Goal: Information Seeking & Learning: Learn about a topic

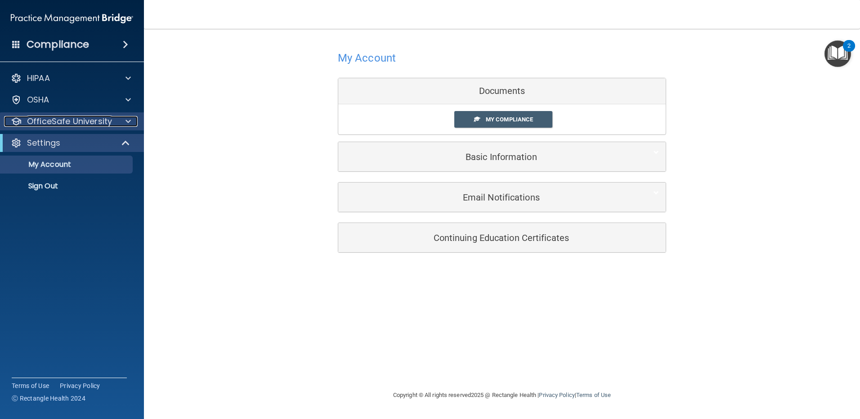
click at [81, 119] on p "OfficeSafe University" at bounding box center [69, 121] width 85 height 11
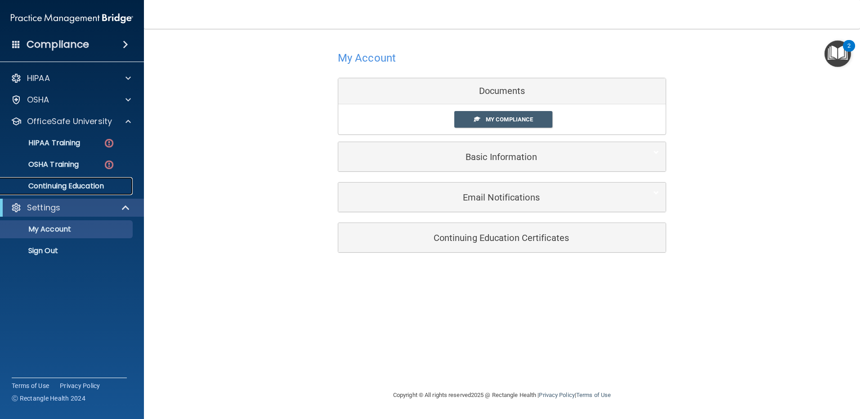
click at [67, 184] on p "Continuing Education" at bounding box center [67, 186] width 123 height 9
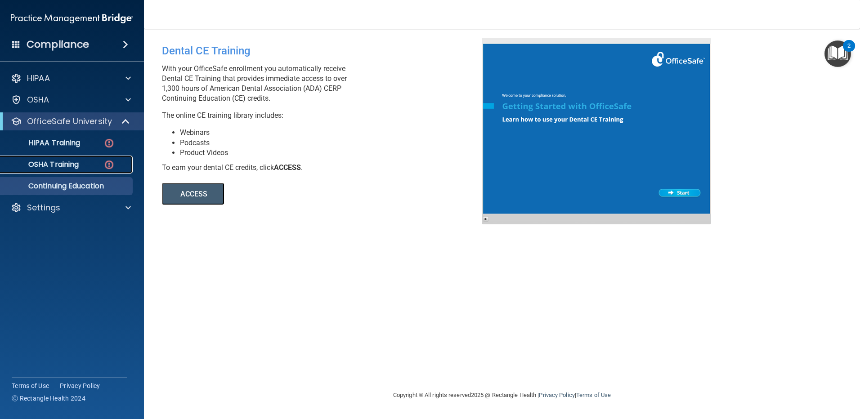
click at [101, 159] on link "OSHA Training" at bounding box center [62, 165] width 142 height 18
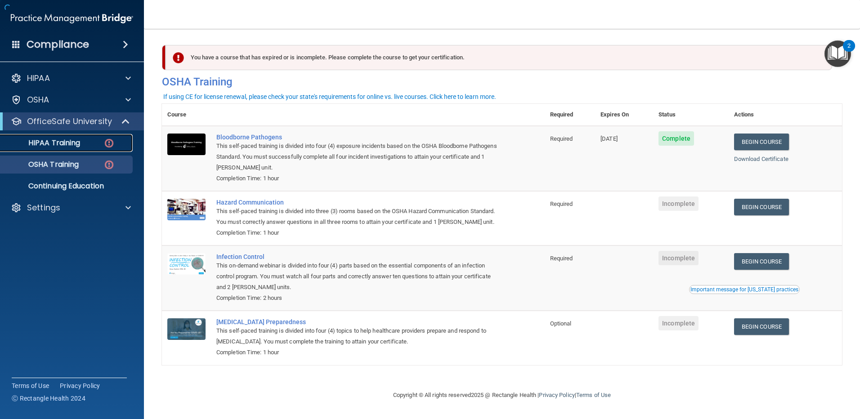
click at [114, 145] on img at bounding box center [108, 143] width 11 height 11
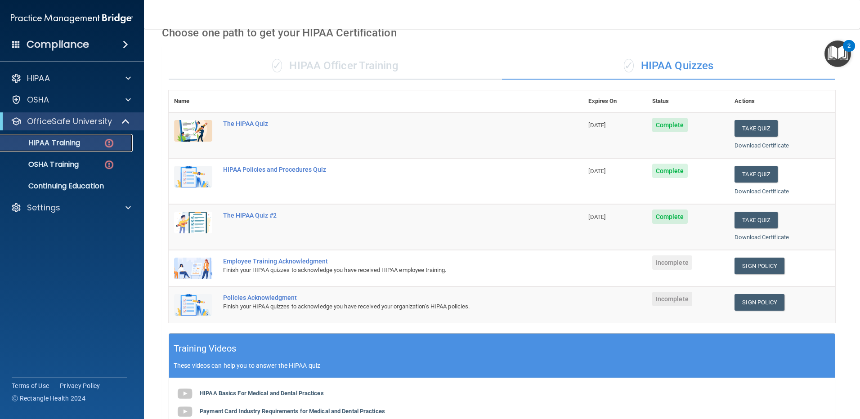
scroll to position [45, 0]
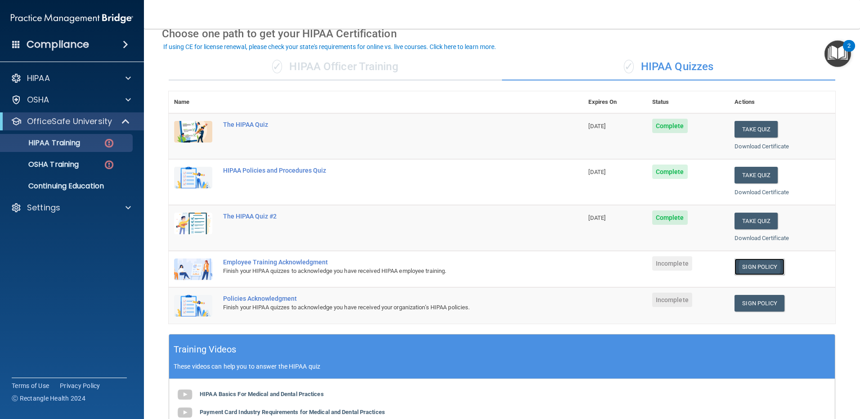
click at [763, 267] on link "Sign Policy" at bounding box center [760, 267] width 50 height 17
click at [747, 299] on link "Sign Policy" at bounding box center [760, 303] width 50 height 17
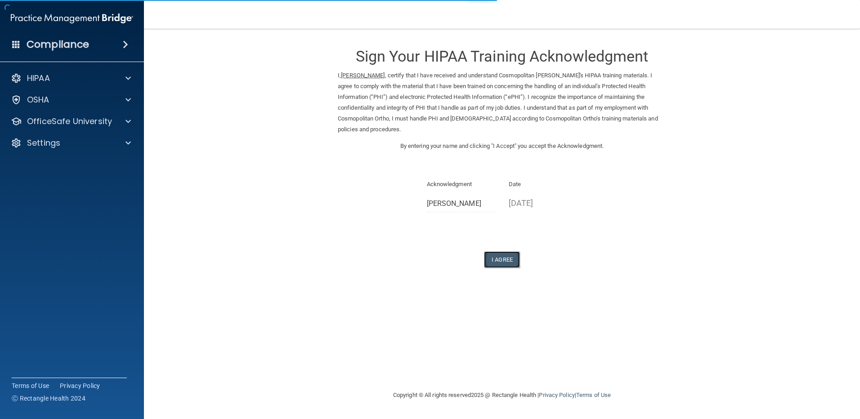
click at [498, 251] on button "I Agree" at bounding box center [502, 259] width 36 height 17
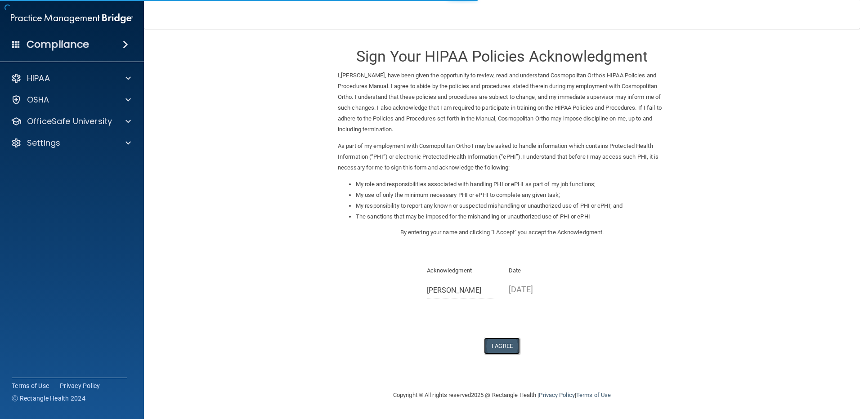
click at [501, 350] on button "I Agree" at bounding box center [502, 346] width 36 height 17
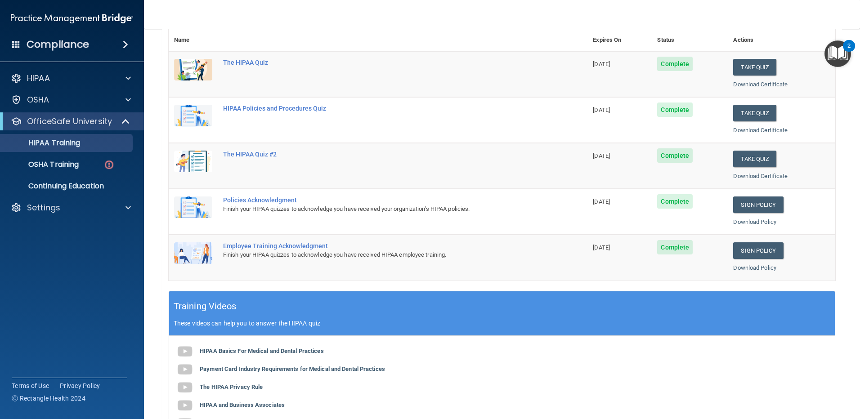
scroll to position [78, 0]
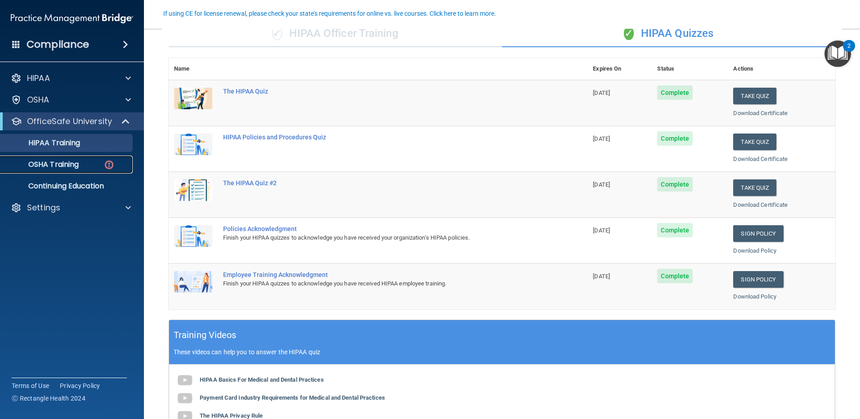
click at [83, 166] on div "OSHA Training" at bounding box center [67, 164] width 123 height 9
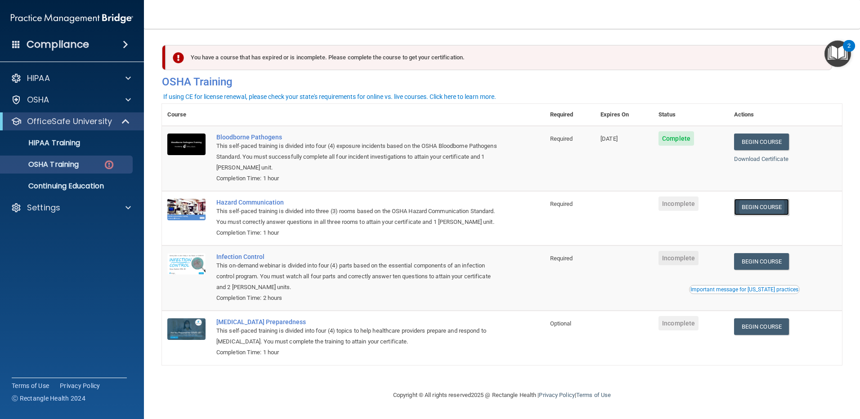
click at [771, 210] on link "Begin Course" at bounding box center [761, 207] width 55 height 17
